Goal: Information Seeking & Learning: Learn about a topic

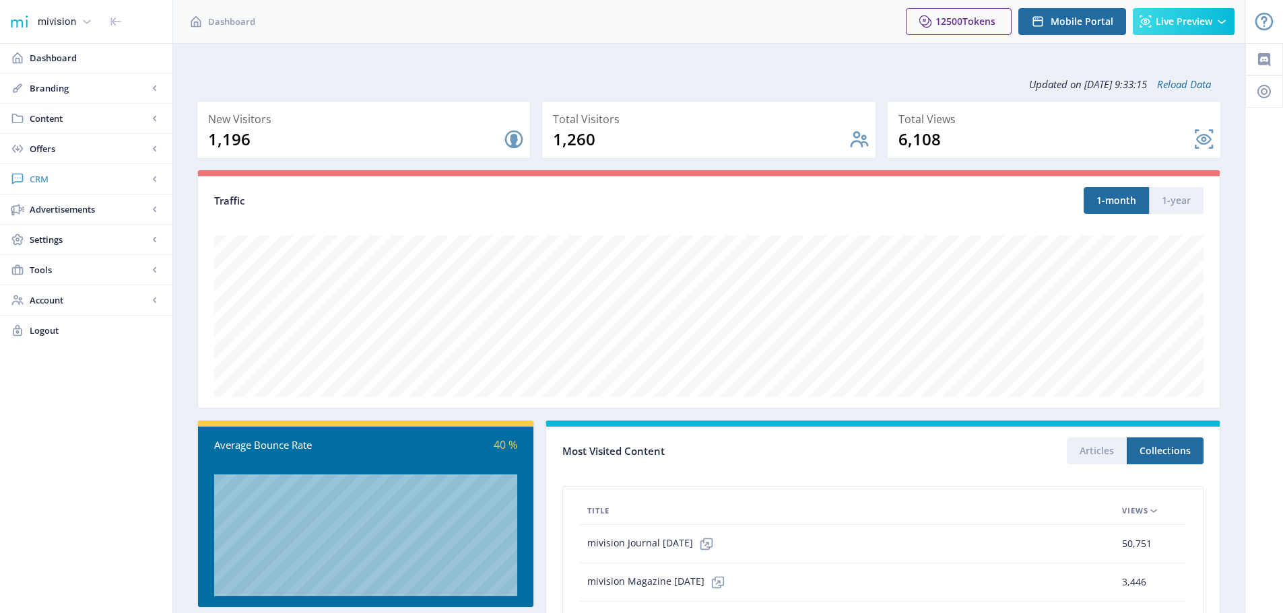
click at [76, 182] on span "CRM" at bounding box center [89, 178] width 119 height 13
click at [86, 209] on span "Readers" at bounding box center [101, 209] width 116 height 13
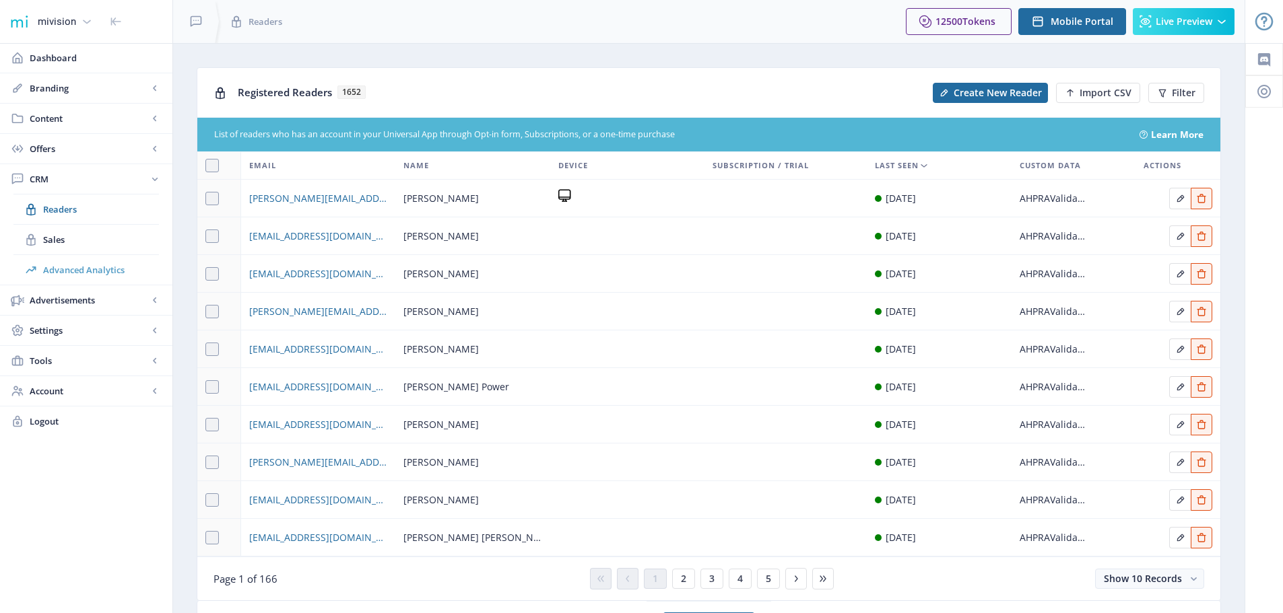
click at [96, 273] on span "Advanced Analytics" at bounding box center [101, 269] width 116 height 13
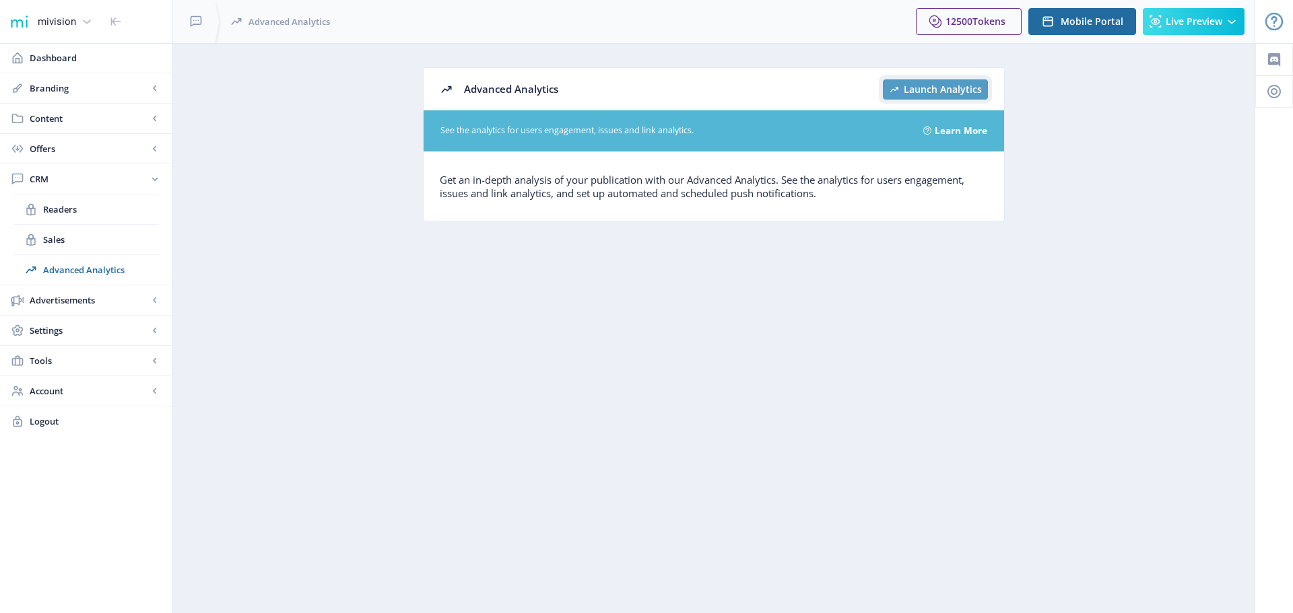
click at [940, 86] on span "Launch Analytics" at bounding box center [943, 89] width 78 height 11
click at [64, 60] on span "Dashboard" at bounding box center [96, 57] width 132 height 13
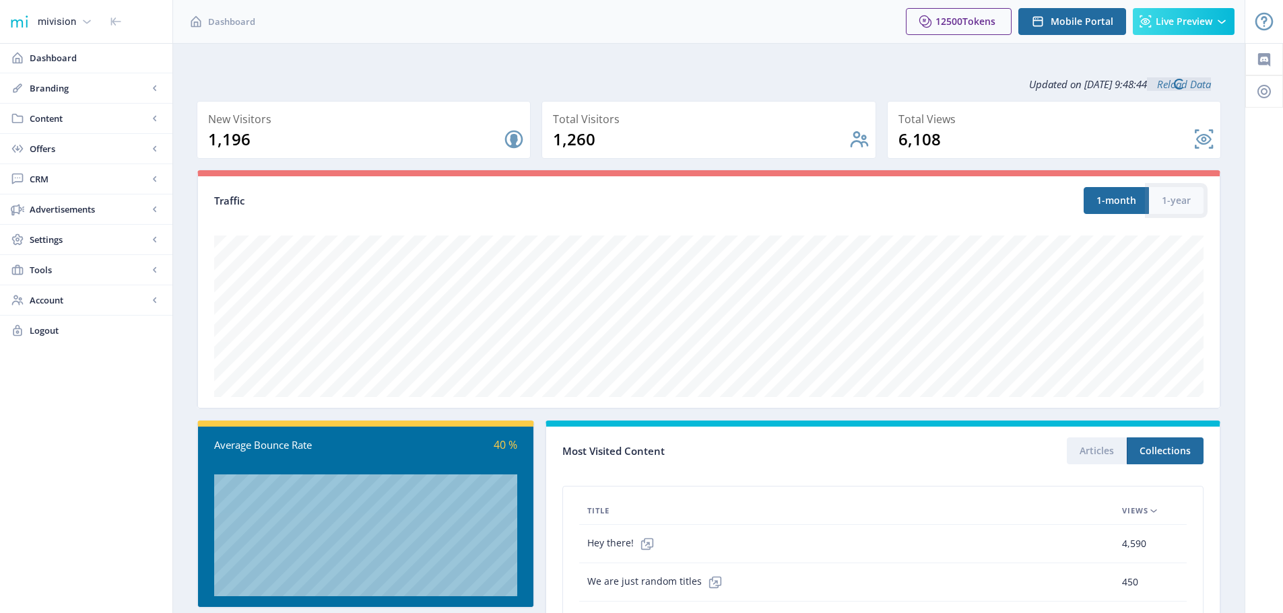
click at [1185, 205] on button "1-year" at bounding box center [1176, 200] width 55 height 27
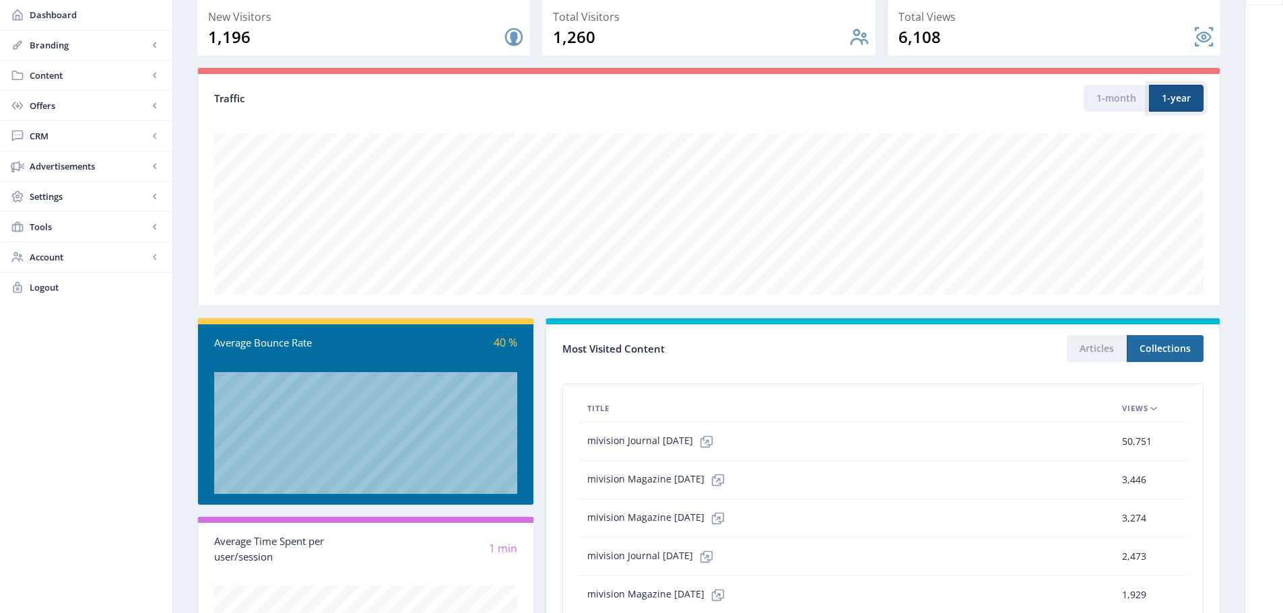
scroll to position [91, 0]
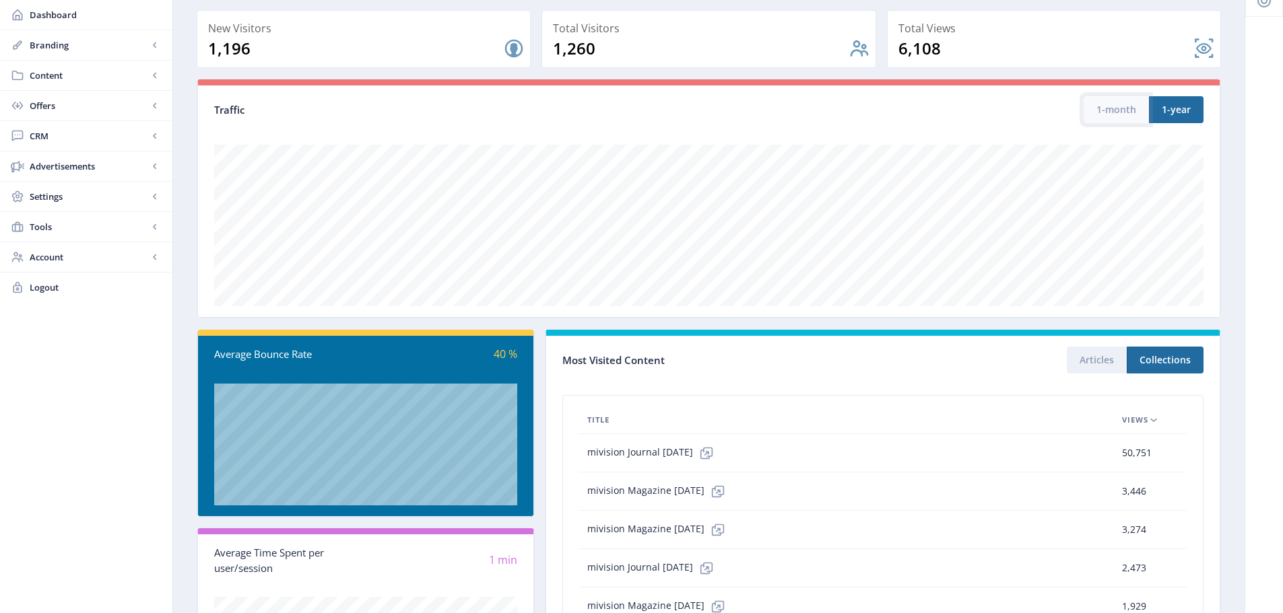
click at [1116, 110] on button "1-month" at bounding box center [1115, 109] width 65 height 27
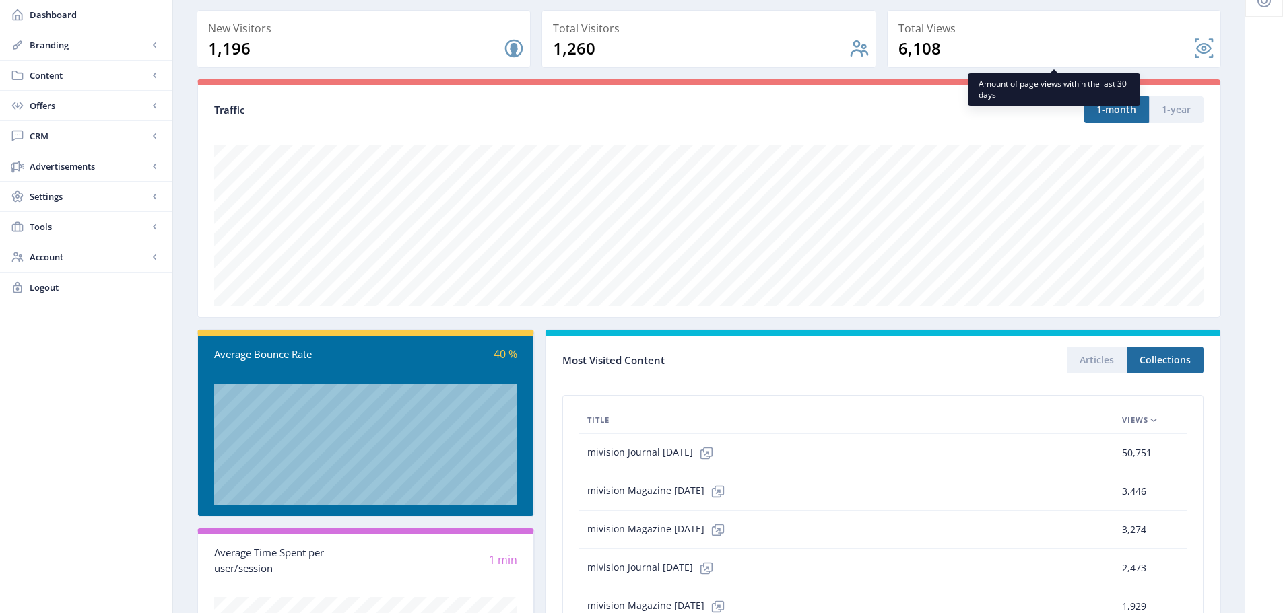
click at [1203, 47] on nb-card-back at bounding box center [1054, 39] width 334 height 58
